Goal: Transaction & Acquisition: Subscribe to service/newsletter

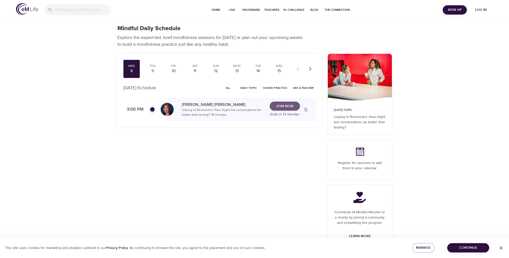
click at [279, 107] on span "Join Now" at bounding box center [285, 106] width 18 height 6
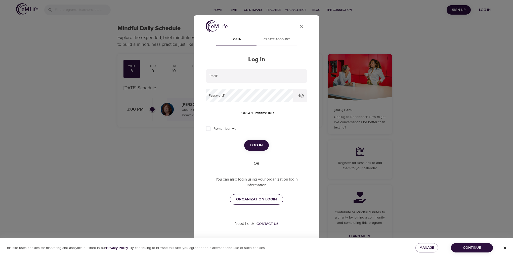
click at [262, 198] on span "ORGANIZATION LOGIN" at bounding box center [256, 199] width 41 height 7
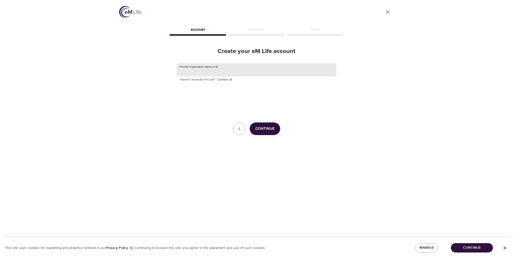
click at [219, 68] on input "text" at bounding box center [257, 70] width 160 height 14
click at [268, 129] on span "Continue" at bounding box center [264, 128] width 19 height 7
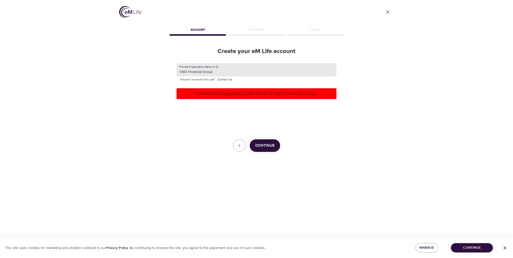
drag, startPoint x: 219, startPoint y: 69, endPoint x: 184, endPoint y: 70, distance: 34.5
click at [184, 70] on input "CNO Financial Group" at bounding box center [257, 70] width 160 height 14
type input "CNO"
click at [263, 144] on span "Continue" at bounding box center [264, 145] width 19 height 7
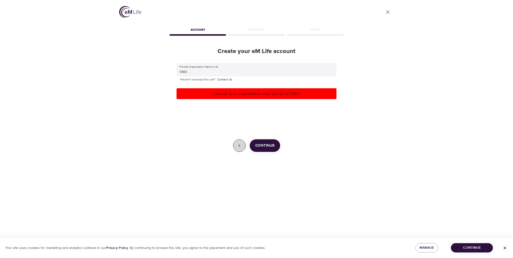
click at [237, 145] on icon "button" at bounding box center [239, 146] width 6 height 6
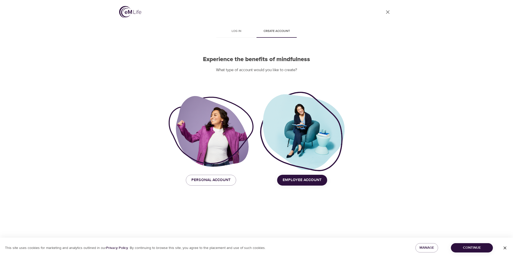
click at [297, 179] on span "Employee Account" at bounding box center [302, 180] width 39 height 7
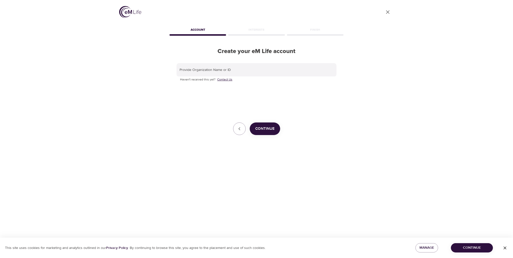
click at [221, 78] on link "Contact Us" at bounding box center [224, 79] width 15 height 5
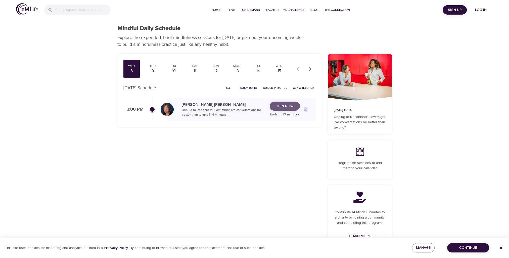
click at [284, 107] on span "Join Now" at bounding box center [285, 106] width 18 height 6
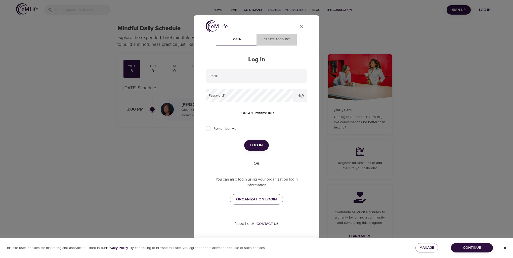
click at [274, 40] on span "Create account" at bounding box center [276, 39] width 34 height 5
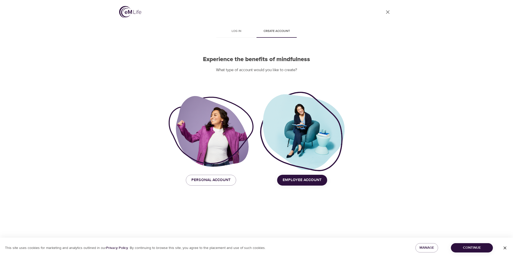
click at [301, 180] on span "Employee Account" at bounding box center [302, 180] width 39 height 7
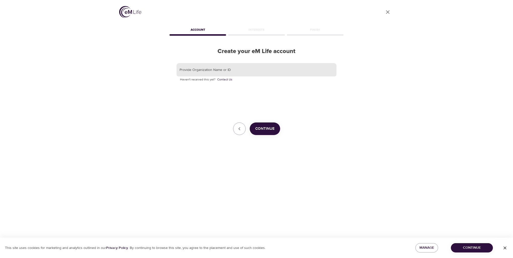
click at [196, 71] on input "text" at bounding box center [257, 70] width 160 height 14
type input "cno"
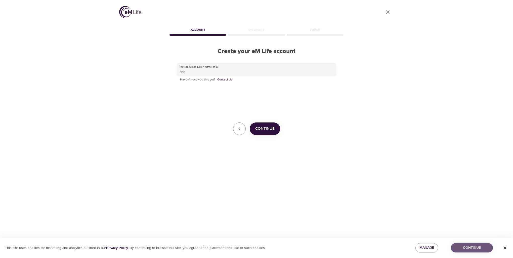
click at [464, 248] on span "Continue" at bounding box center [472, 248] width 34 height 6
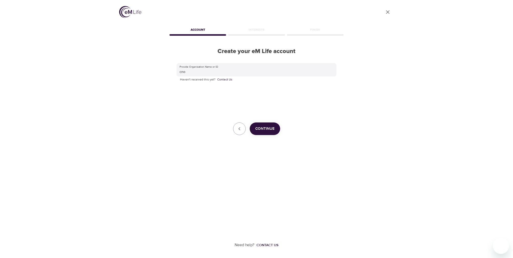
click at [261, 129] on span "Continue" at bounding box center [264, 128] width 19 height 7
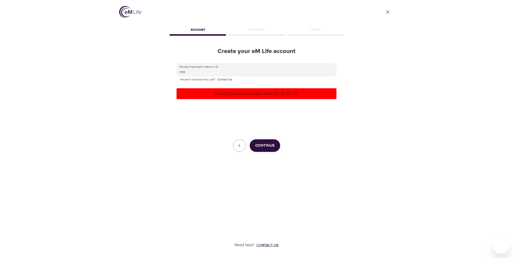
click at [265, 245] on div "Contact us" at bounding box center [267, 245] width 22 height 5
click at [362, 113] on div "User Profile Account Interests Finish Create your eM Life account Provide Organ…" at bounding box center [256, 129] width 287 height 258
